Goal: Task Accomplishment & Management: Manage account settings

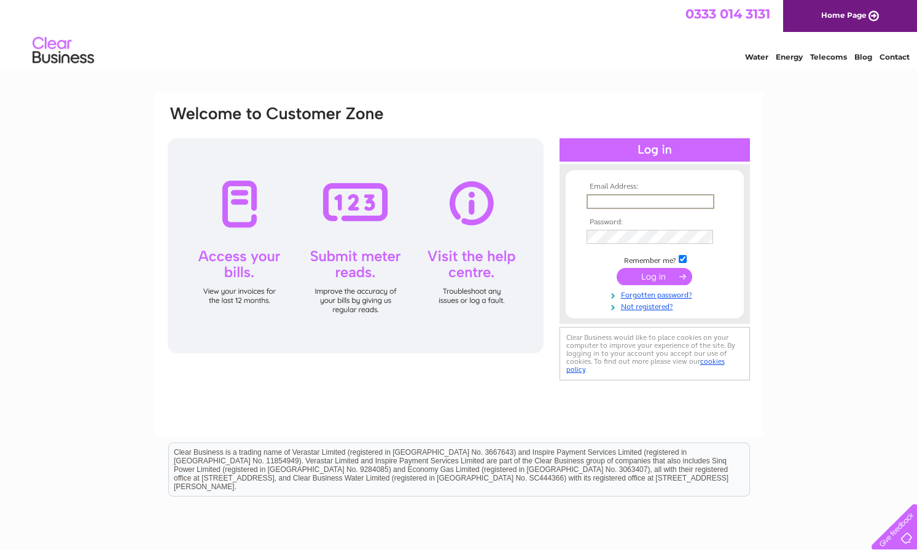
type input "churchofficer@glasgowunitarians-scio.org.uk"
click at [657, 275] on input "submit" at bounding box center [655, 276] width 76 height 17
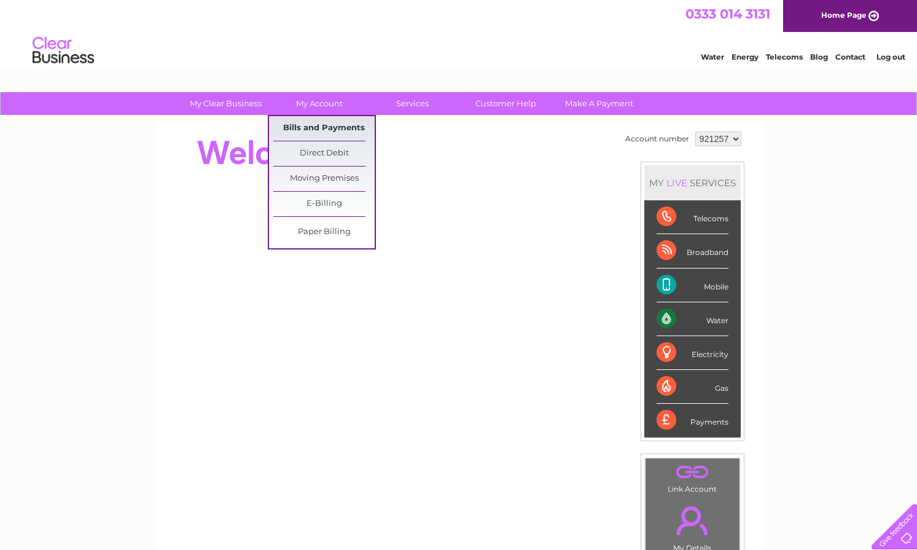
drag, startPoint x: 311, startPoint y: 131, endPoint x: 343, endPoint y: 137, distance: 33.1
click at [311, 131] on link "Bills and Payments" at bounding box center [323, 128] width 101 height 25
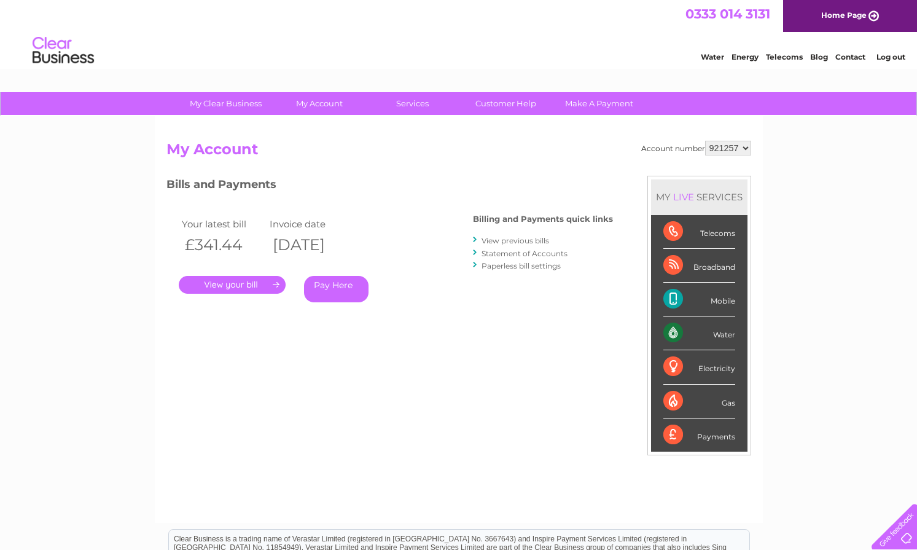
click at [252, 284] on link "." at bounding box center [232, 285] width 107 height 18
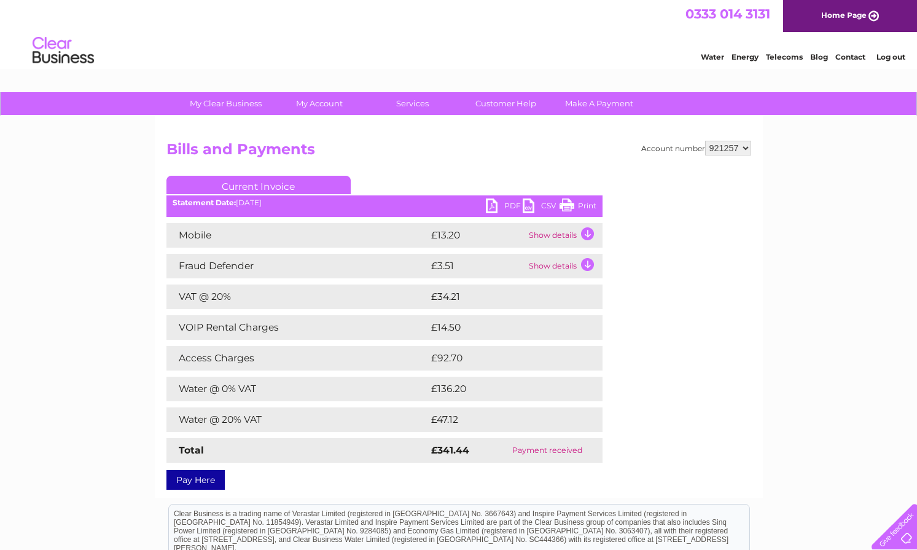
click at [513, 206] on link "PDF" at bounding box center [504, 207] width 37 height 18
